Goal: Book appointment/travel/reservation

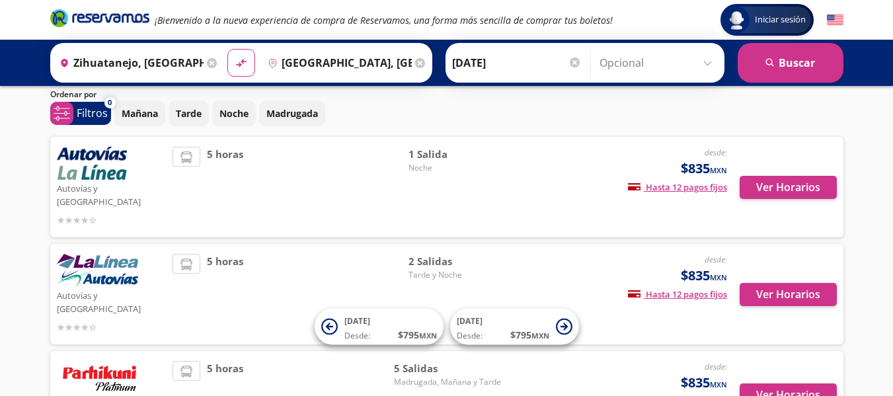
scroll to position [66, 0]
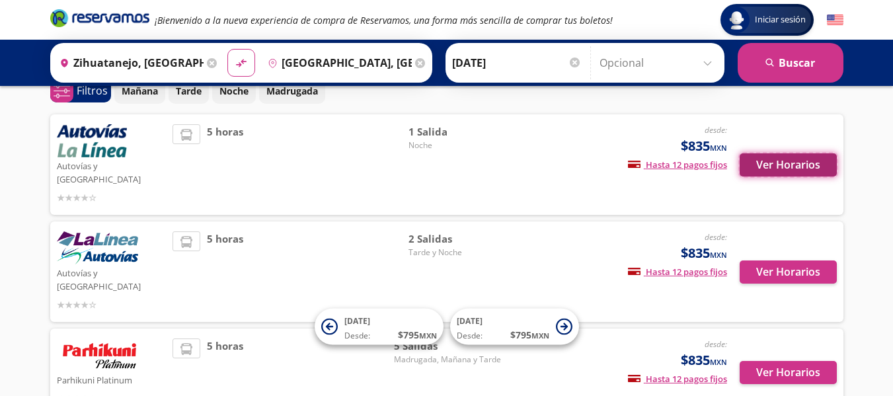
click at [776, 161] on button "Ver Horarios" at bounding box center [787, 164] width 97 height 23
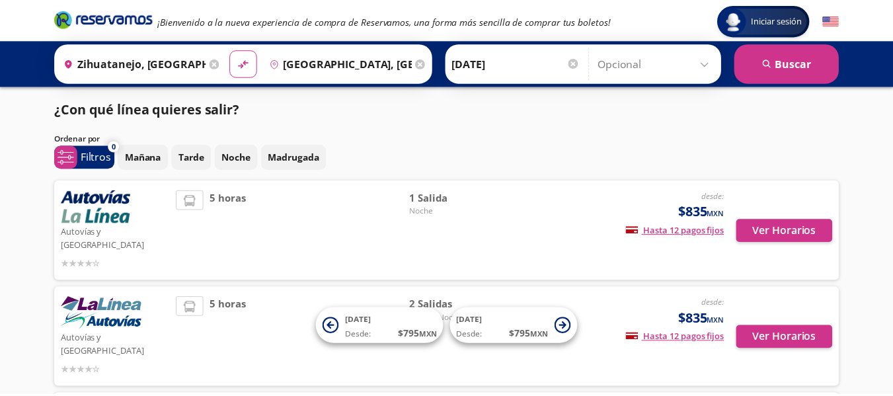
scroll to position [66, 0]
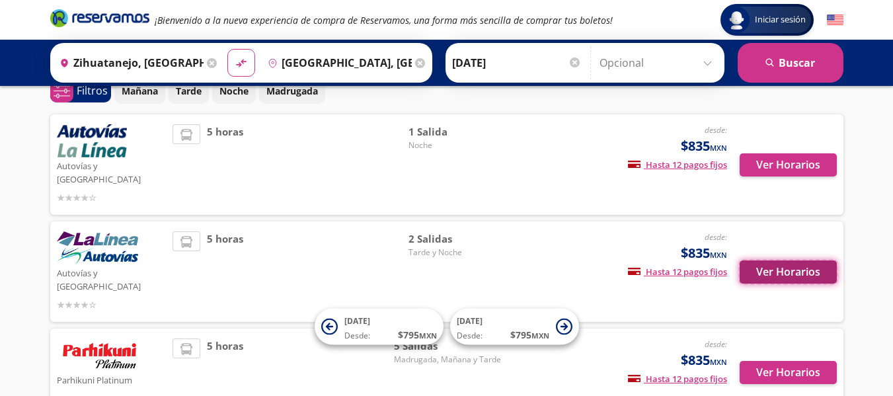
click at [797, 260] on button "Ver Horarios" at bounding box center [787, 271] width 97 height 23
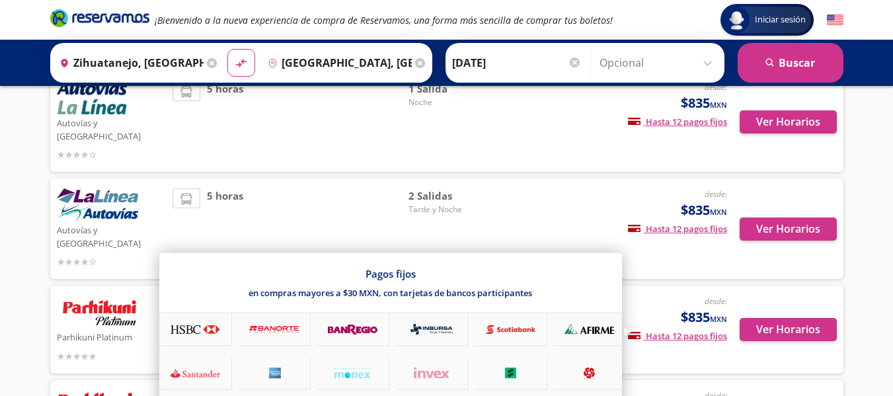
scroll to position [132, 0]
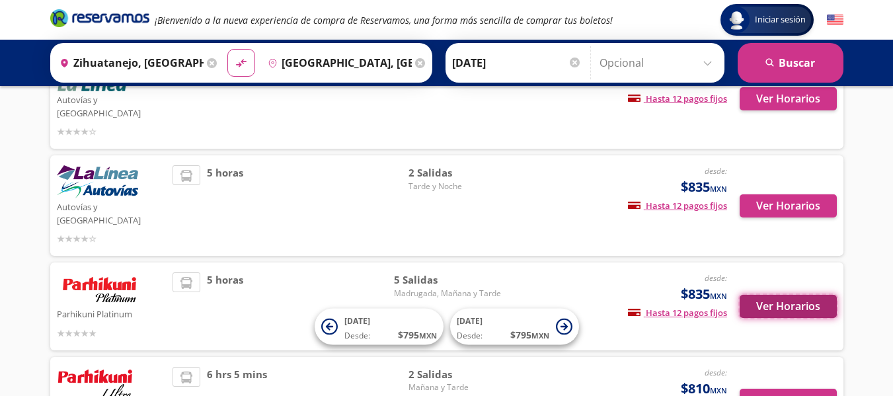
click at [801, 295] on button "Ver Horarios" at bounding box center [787, 306] width 97 height 23
